Goal: Complete application form: Complete application form

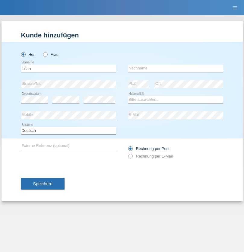
type input "Iulian"
click at [176, 68] on input "text" at bounding box center [175, 69] width 95 height 8
type input "Costan"
select select "CH"
radio input "true"
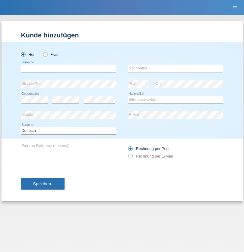
click at [69, 68] on input "text" at bounding box center [68, 69] width 95 height 8
type input "[PERSON_NAME]"
click at [176, 68] on input "text" at bounding box center [175, 69] width 95 height 8
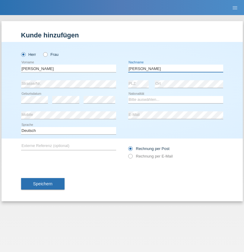
type input "[PERSON_NAME]"
select select "CH"
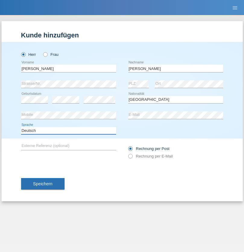
select select "en"
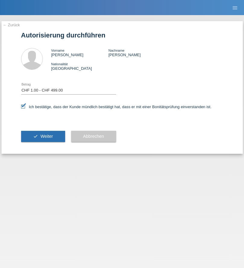
select select "1"
click at [43, 136] on span "Weiter" at bounding box center [46, 136] width 12 height 5
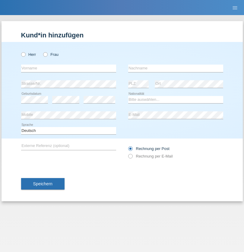
radio input "true"
click at [69, 68] on input "text" at bounding box center [68, 69] width 95 height 8
type input "firat"
click at [176, 68] on input "text" at bounding box center [175, 69] width 95 height 8
type input "kara"
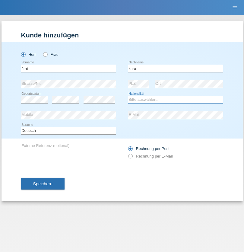
select select "CH"
